Goal: Obtain resource: Obtain resource

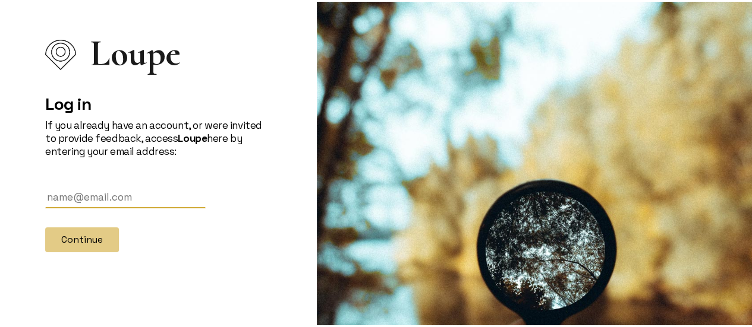
click at [101, 199] on input "text" at bounding box center [125, 196] width 160 height 22
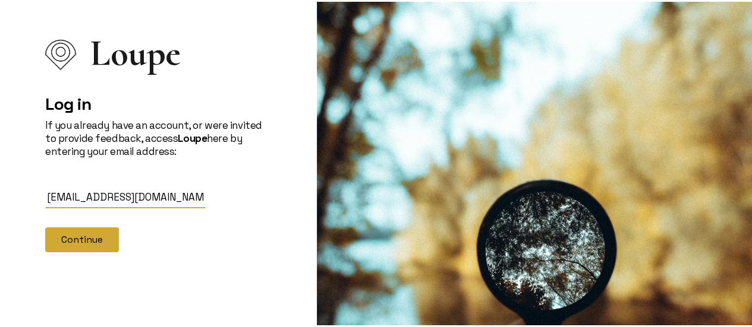
type input "[EMAIL_ADDRESS][DOMAIN_NAME]"
click at [69, 244] on button "Continue" at bounding box center [82, 238] width 74 height 25
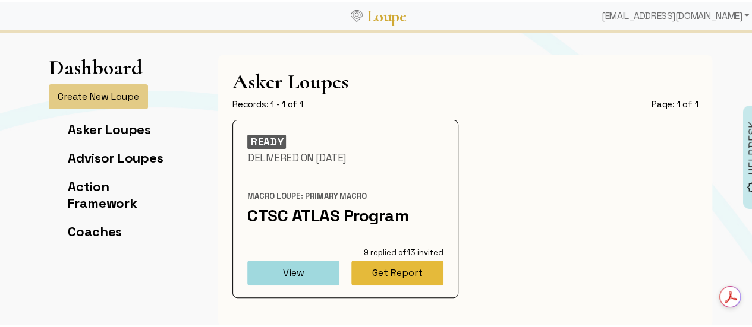
click at [394, 270] on button "Get Report" at bounding box center [397, 271] width 92 height 25
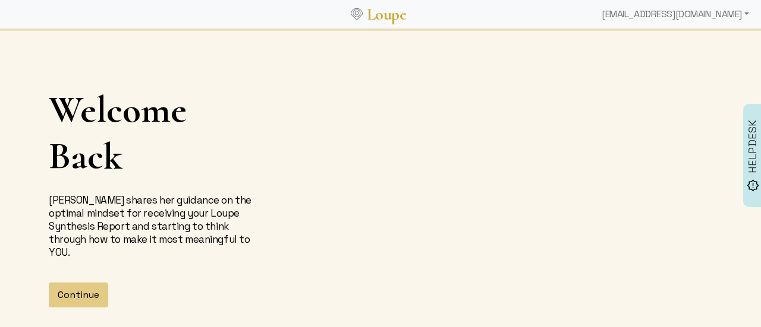
click at [88, 298] on button "Continue" at bounding box center [78, 295] width 59 height 25
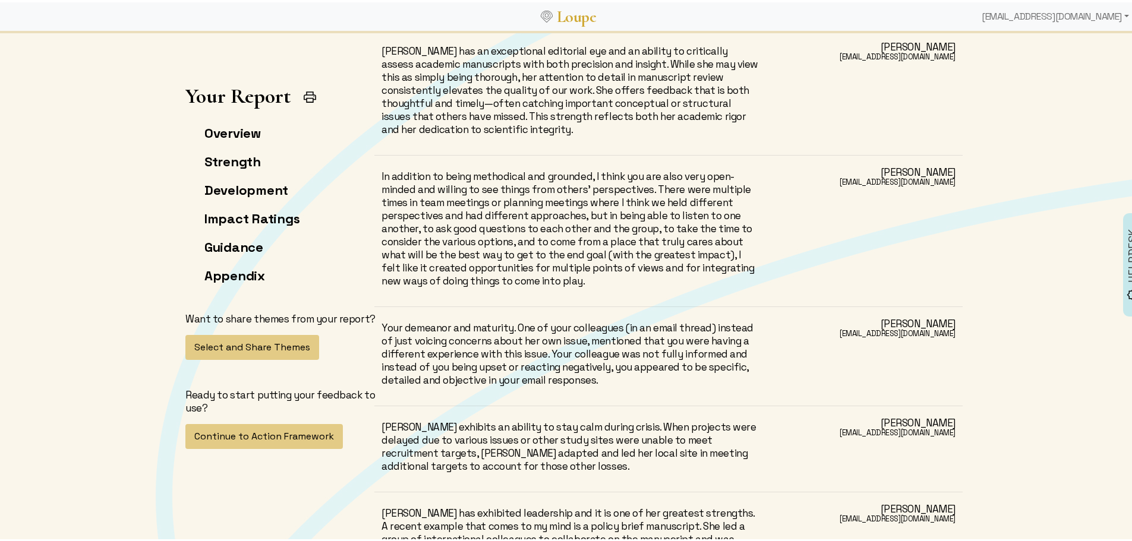
scroll to position [8252, 0]
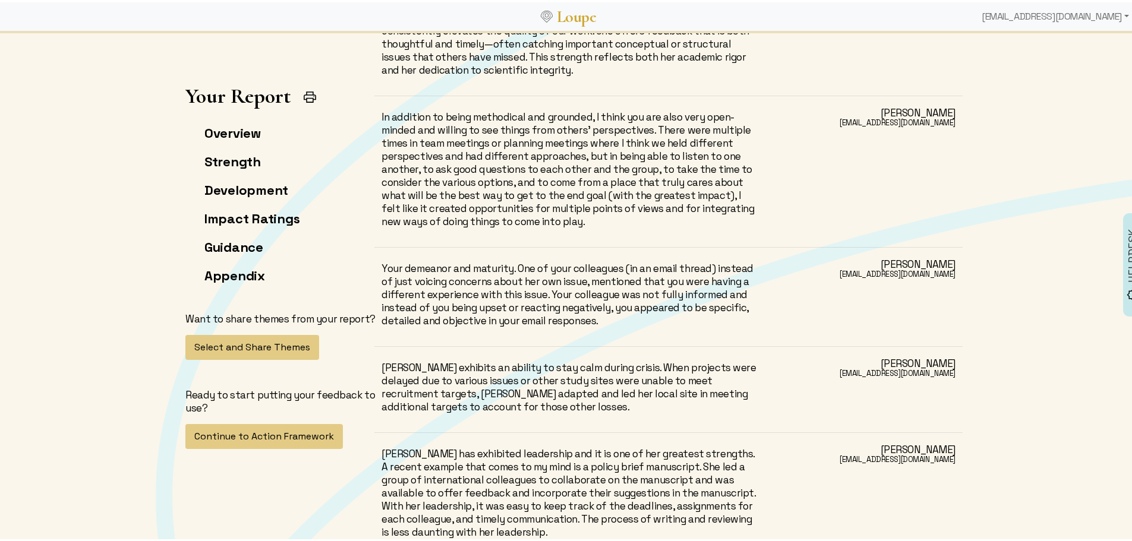
click at [303, 99] on img at bounding box center [309, 94] width 15 height 15
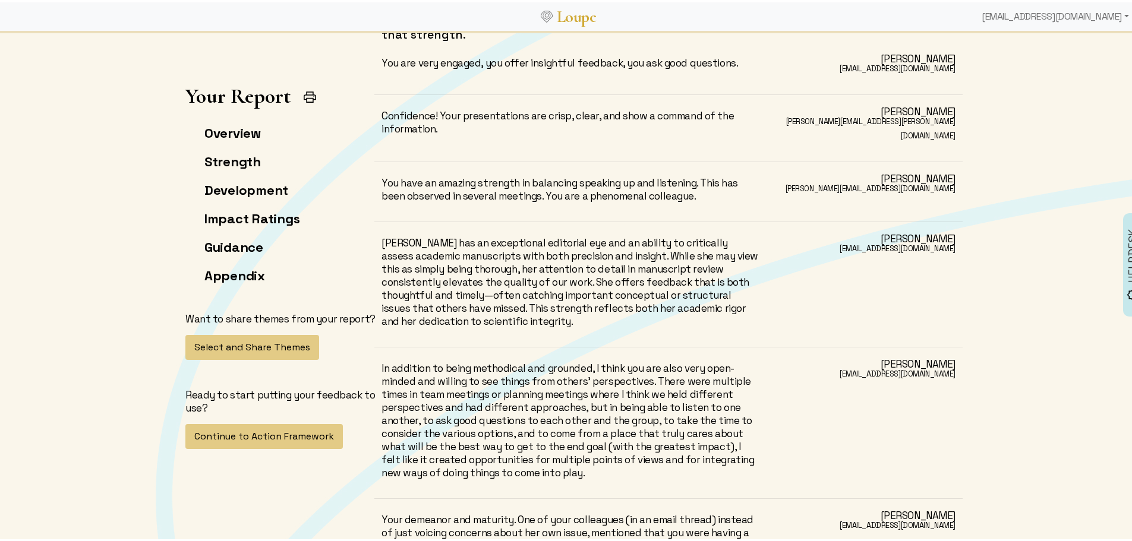
scroll to position [7895, 0]
